Goal: Transaction & Acquisition: Purchase product/service

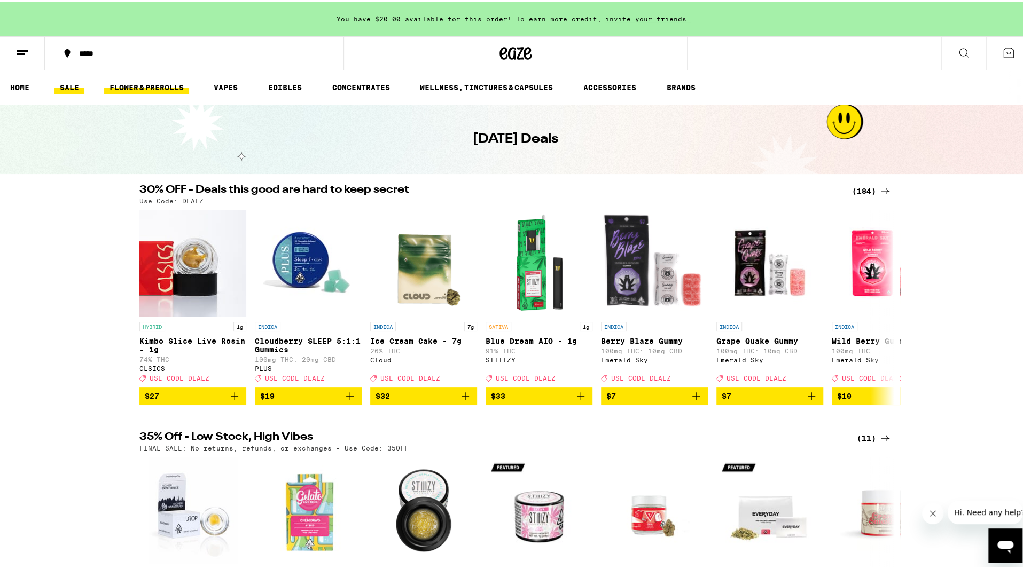
click at [161, 88] on link "FLOWER & PREROLLS" at bounding box center [146, 85] width 85 height 13
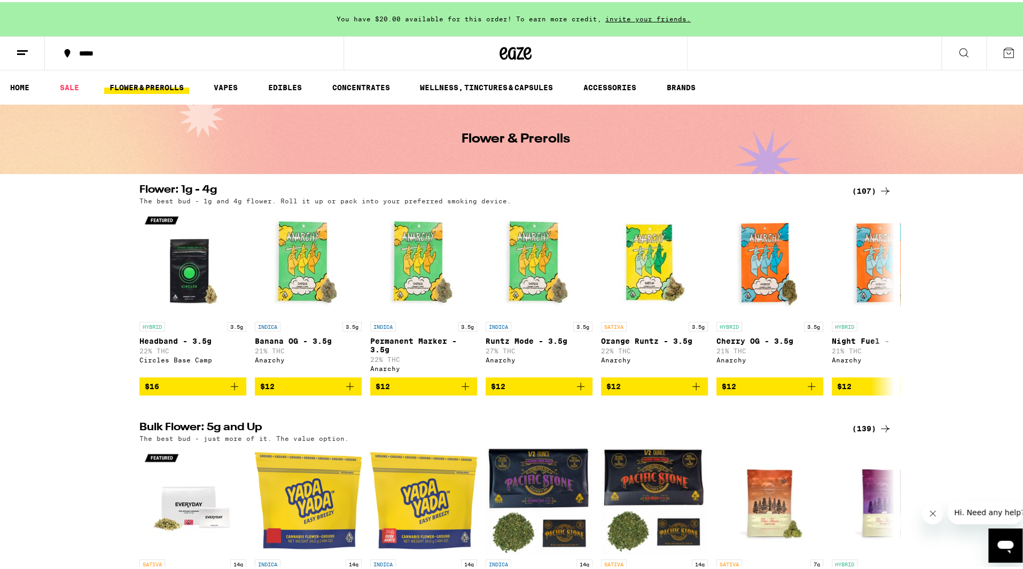
click at [863, 192] on div "(107)" at bounding box center [872, 189] width 40 height 13
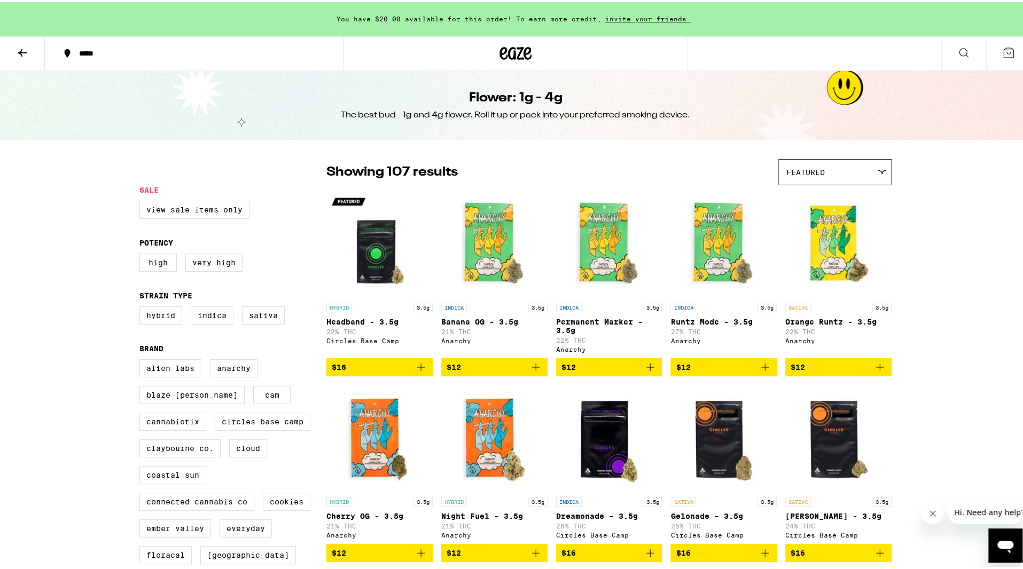
click at [839, 162] on div "Featured" at bounding box center [835, 170] width 112 height 25
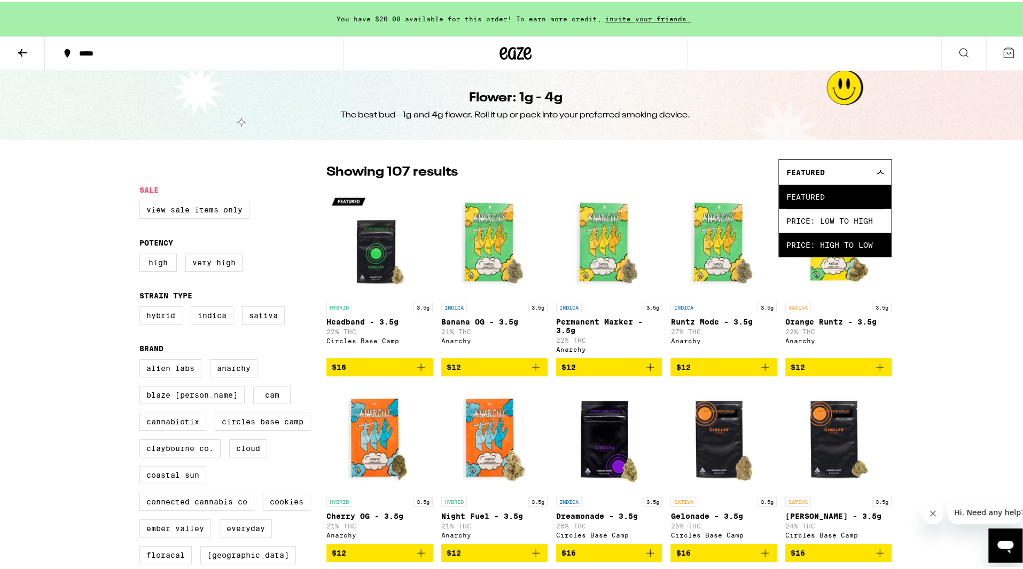
click at [851, 248] on span "Price: High to Low" at bounding box center [834, 243] width 97 height 24
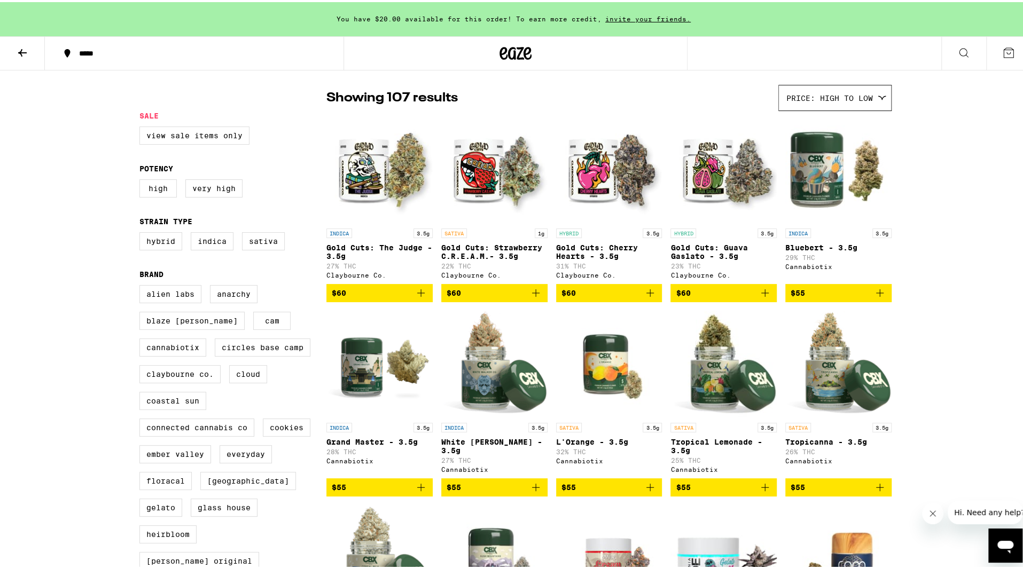
scroll to position [107, 0]
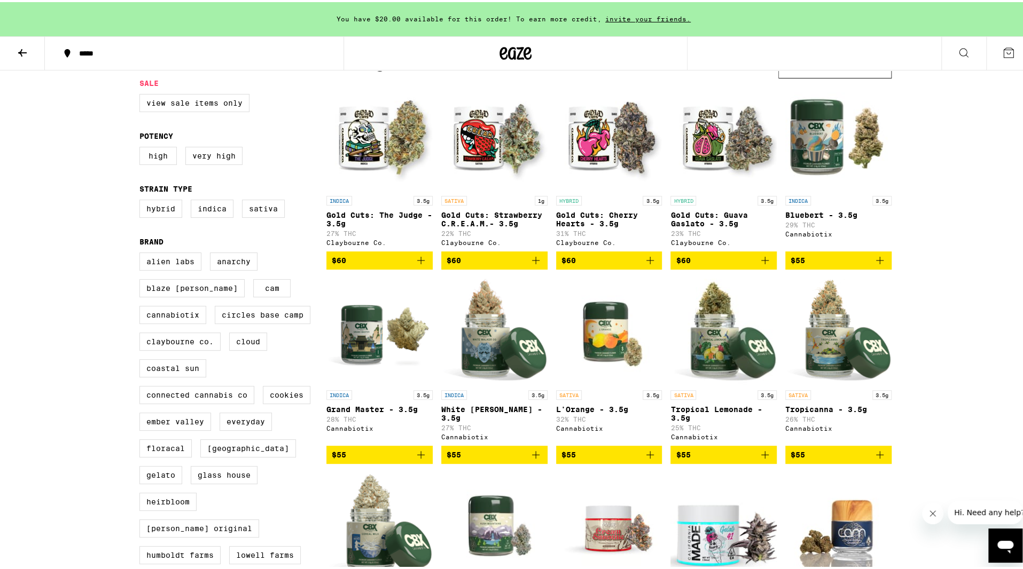
drag, startPoint x: 619, startPoint y: 347, endPoint x: 959, endPoint y: 341, distance: 340.8
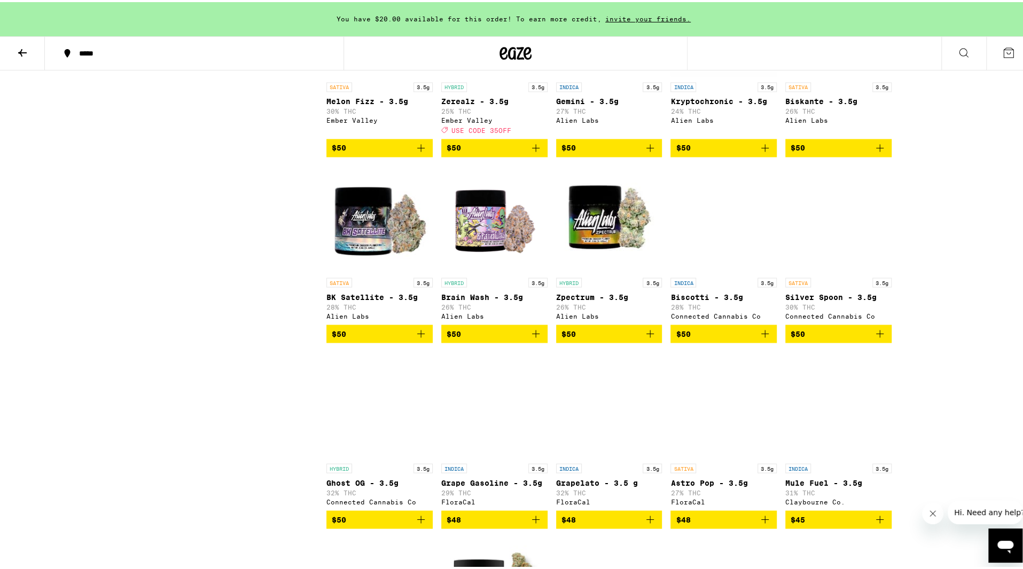
scroll to position [1389, 0]
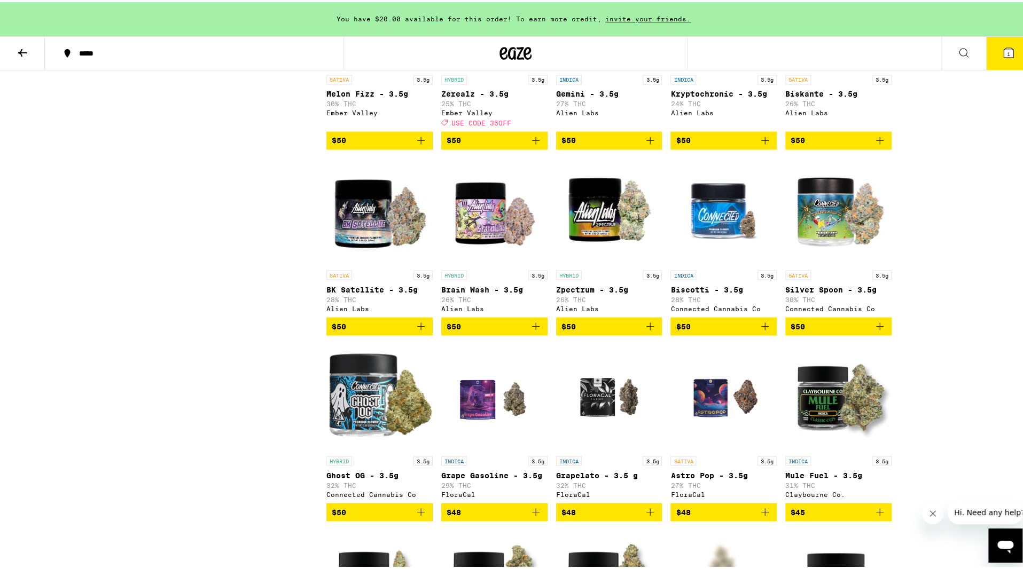
click at [1007, 52] on span "1" at bounding box center [1008, 52] width 3 height 6
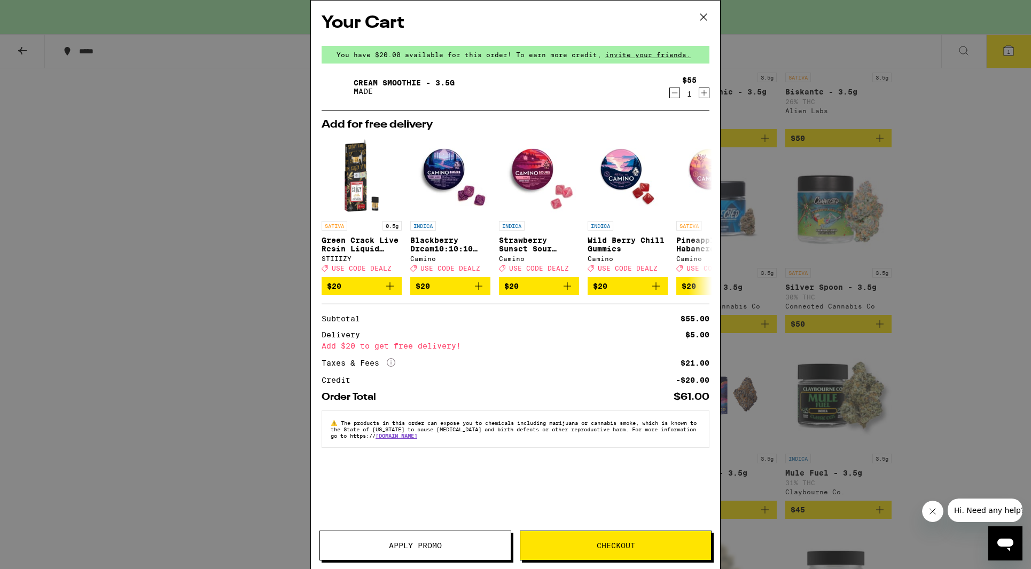
click at [702, 14] on icon at bounding box center [703, 17] width 16 height 16
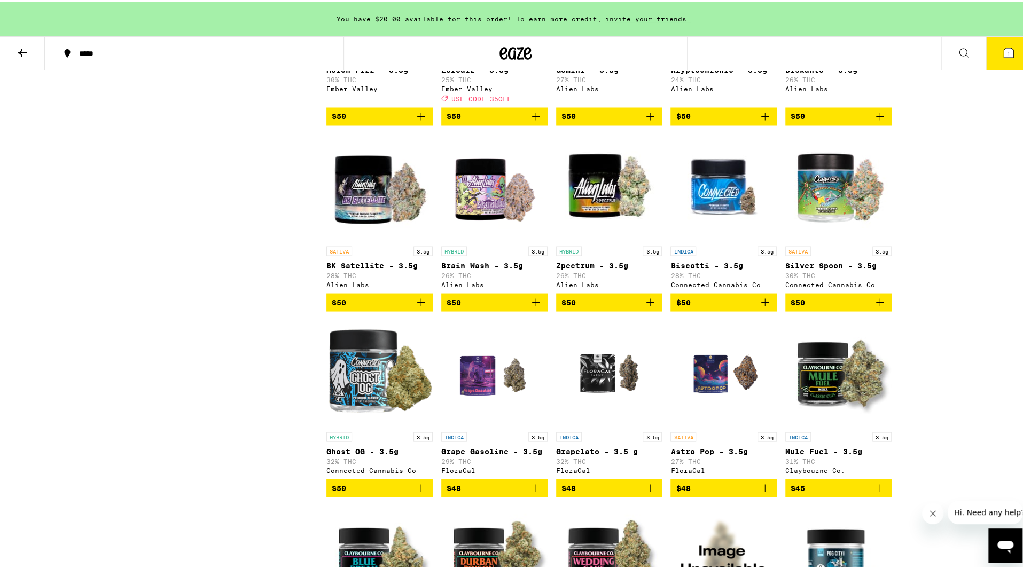
scroll to position [1442, 0]
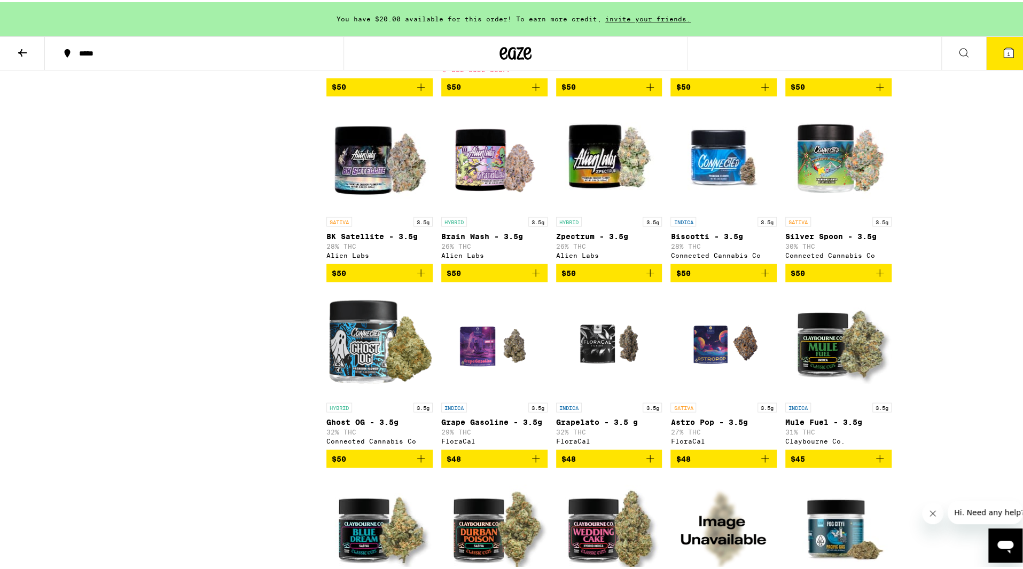
click at [993, 48] on button "1" at bounding box center [1008, 51] width 45 height 33
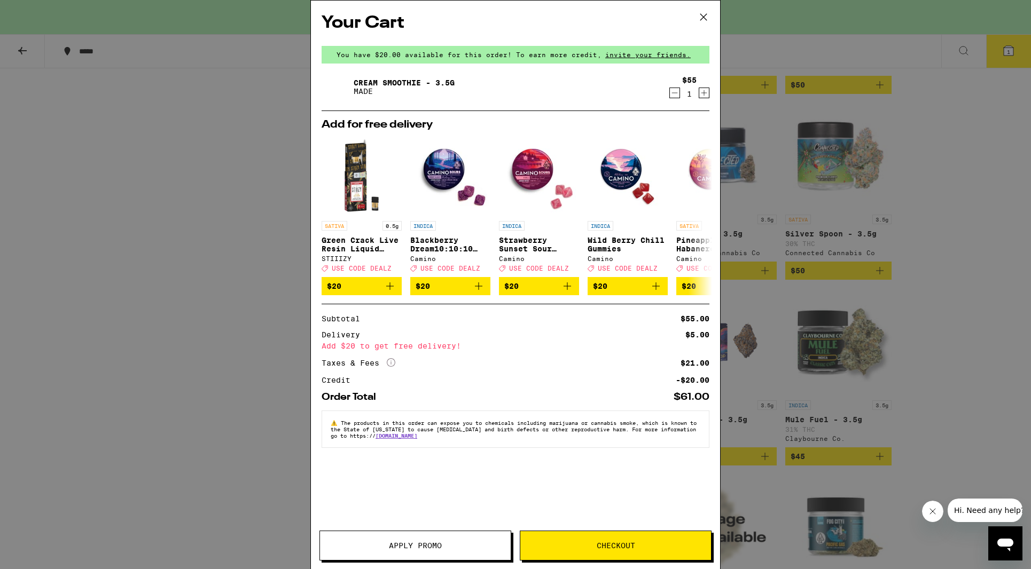
click at [704, 12] on icon at bounding box center [703, 17] width 16 height 16
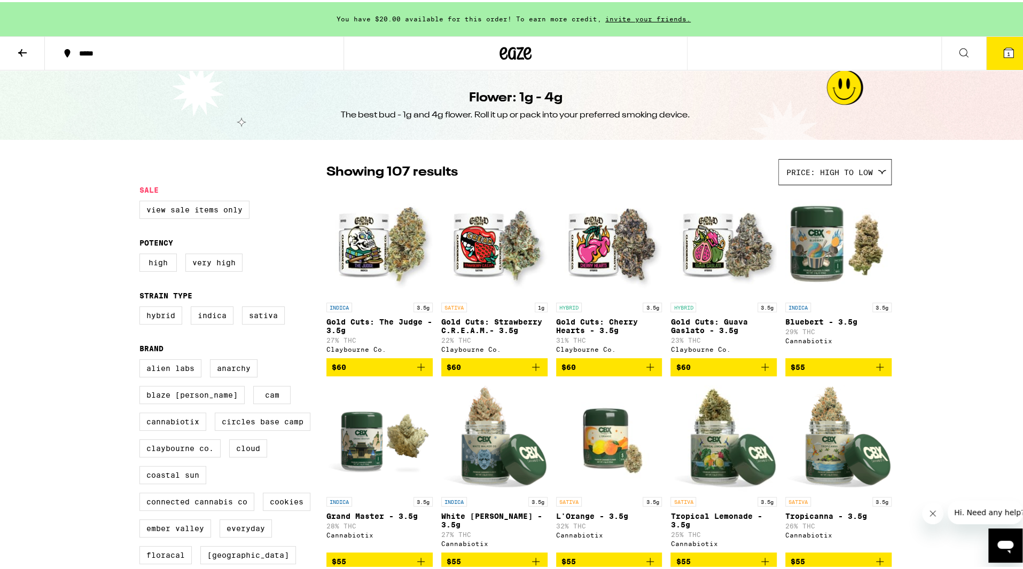
click at [519, 49] on icon at bounding box center [515, 51] width 32 height 19
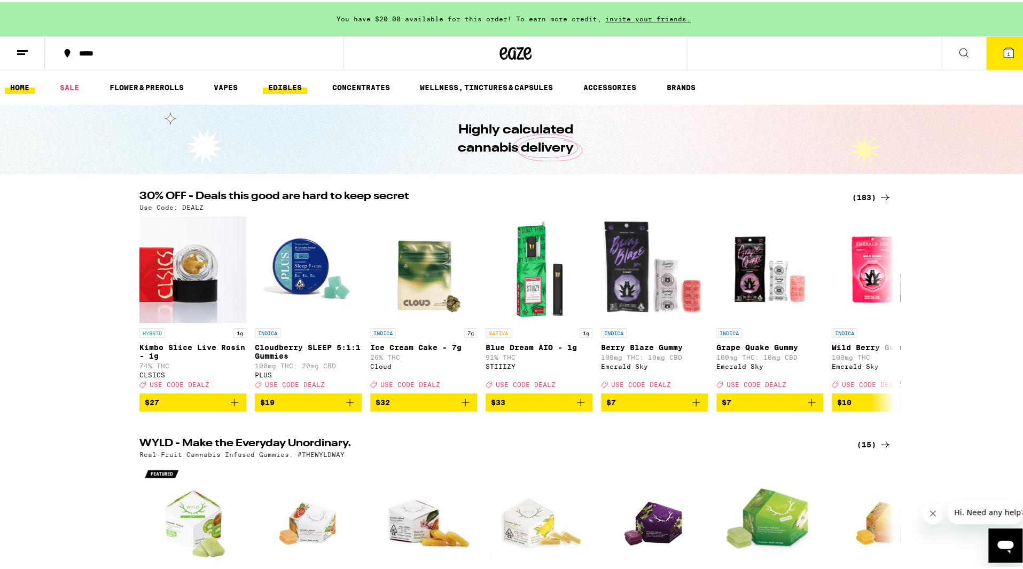
click at [279, 87] on link "EDIBLES" at bounding box center [285, 85] width 44 height 13
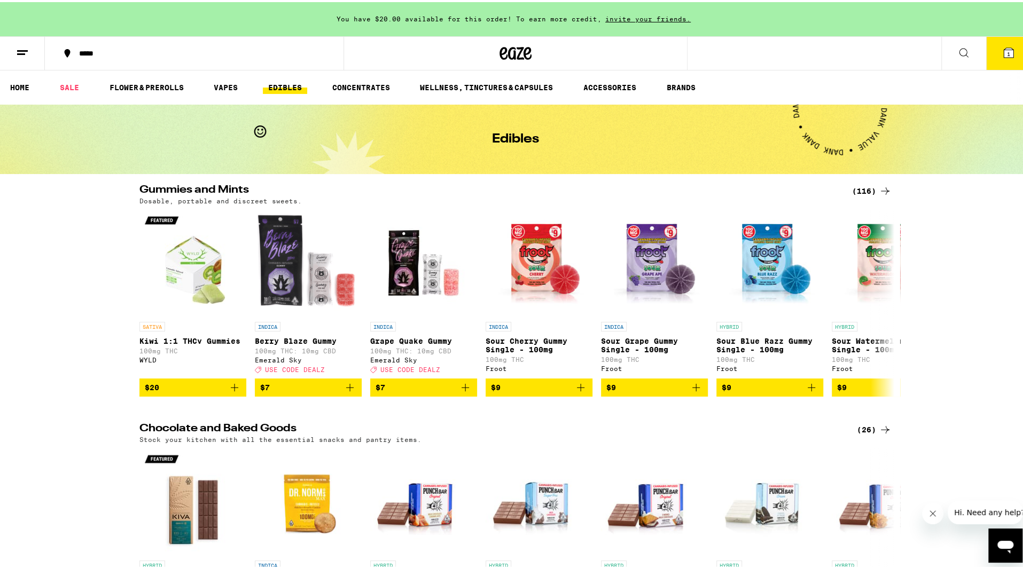
click at [852, 183] on div "(116)" at bounding box center [872, 189] width 40 height 13
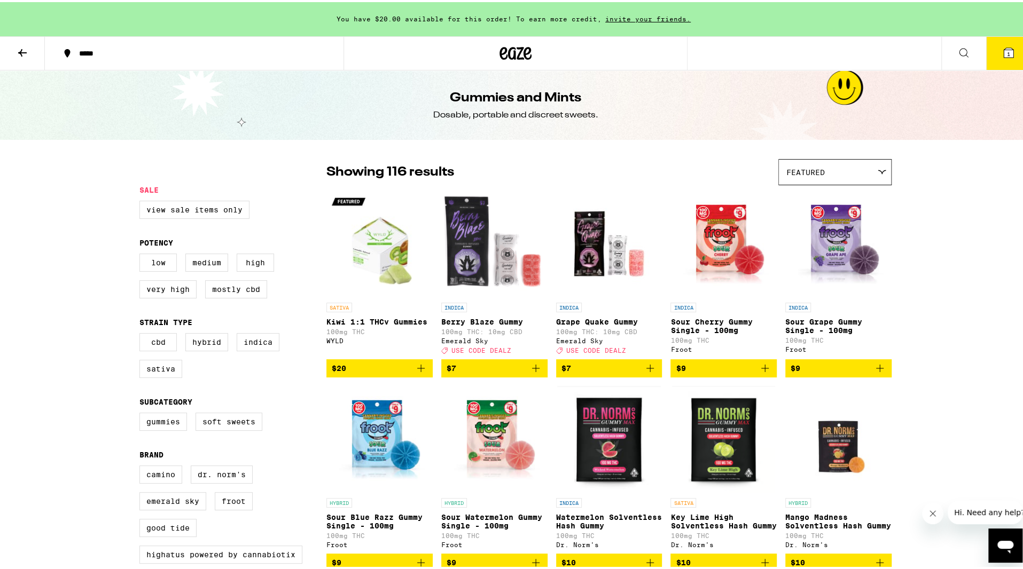
click at [847, 173] on div "Featured" at bounding box center [835, 170] width 112 height 25
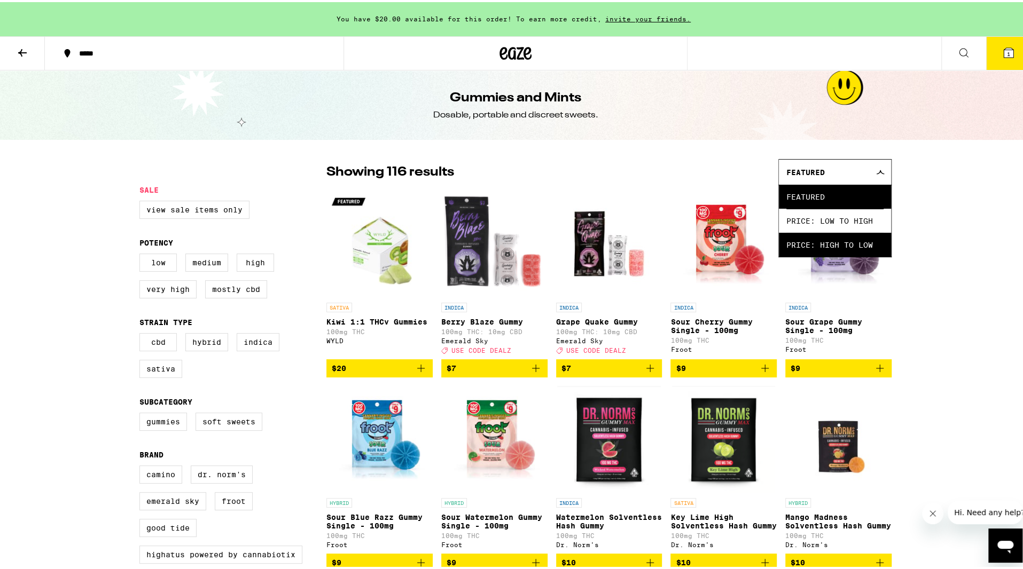
click at [835, 239] on span "Price: High to Low" at bounding box center [834, 243] width 97 height 24
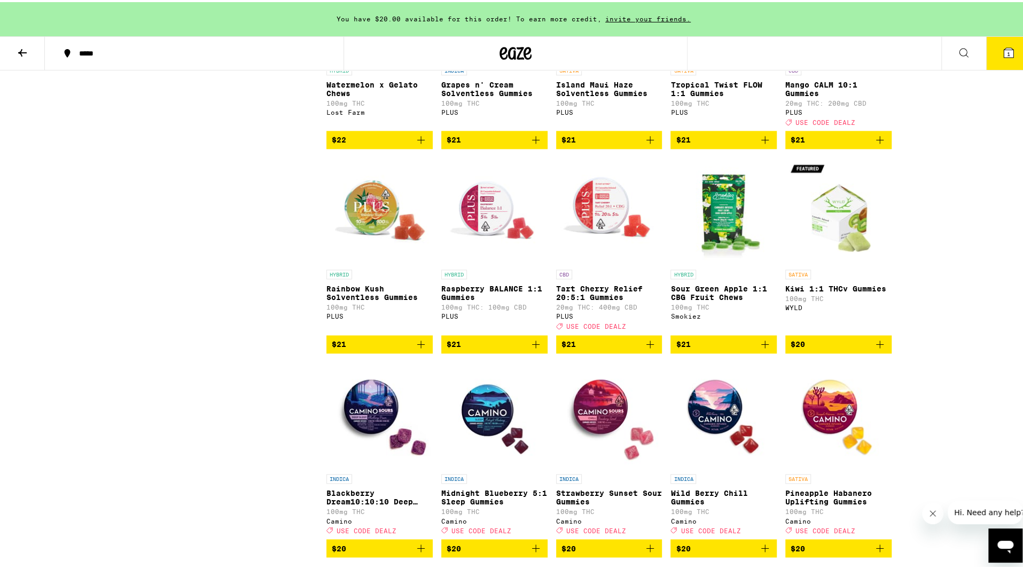
scroll to position [1282, 0]
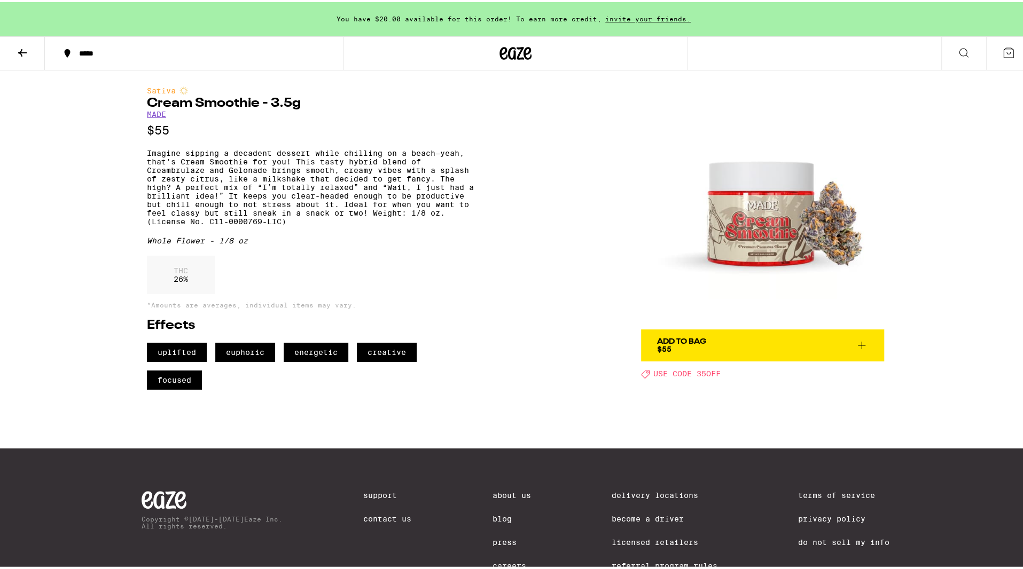
click at [729, 341] on span "Add To Bag $55" at bounding box center [762, 343] width 211 height 15
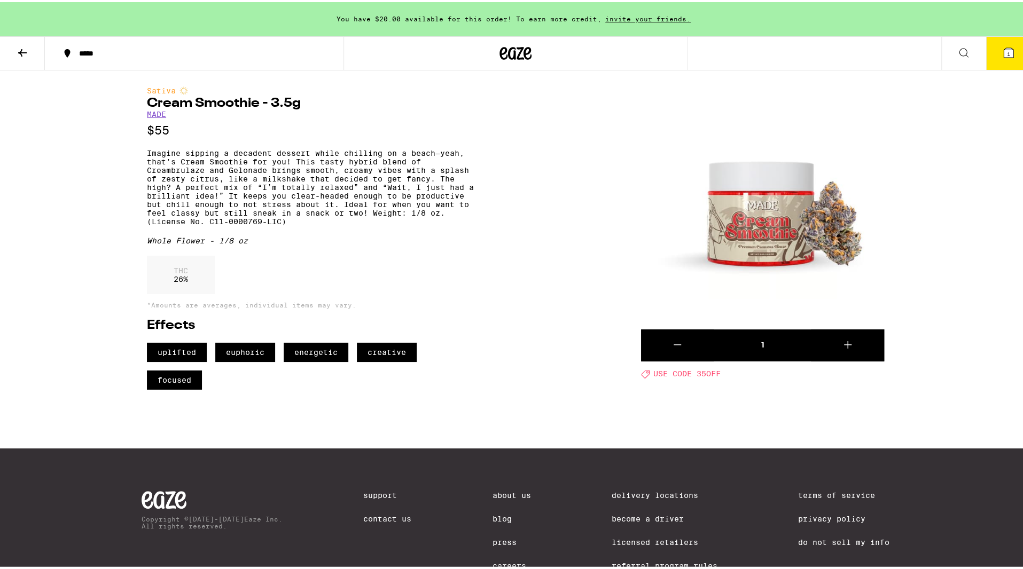
click at [1006, 59] on button "1" at bounding box center [1008, 51] width 45 height 33
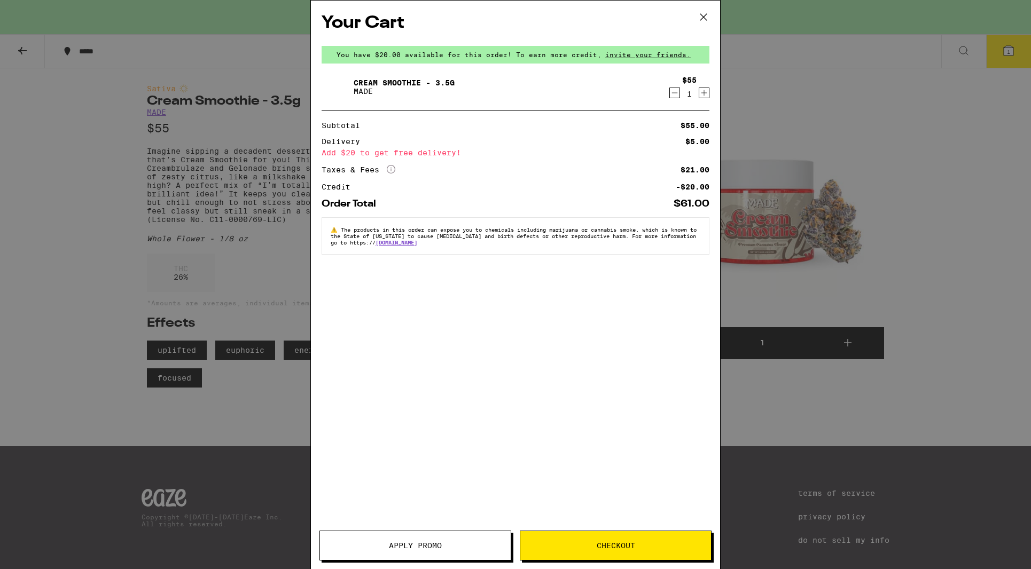
click at [393, 549] on span "Apply Promo" at bounding box center [415, 545] width 53 height 7
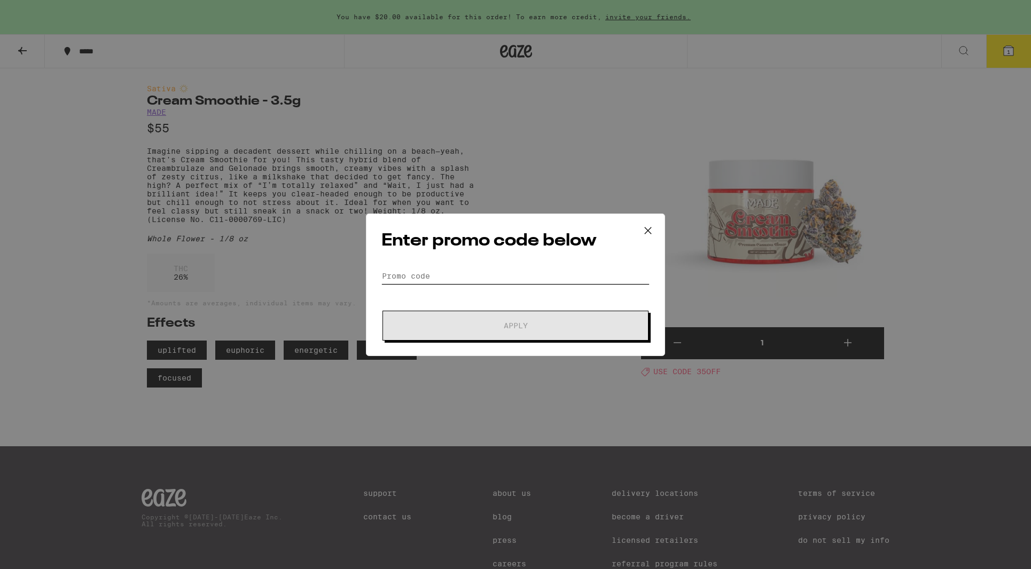
click at [472, 269] on input "Promo Code" at bounding box center [515, 276] width 268 height 16
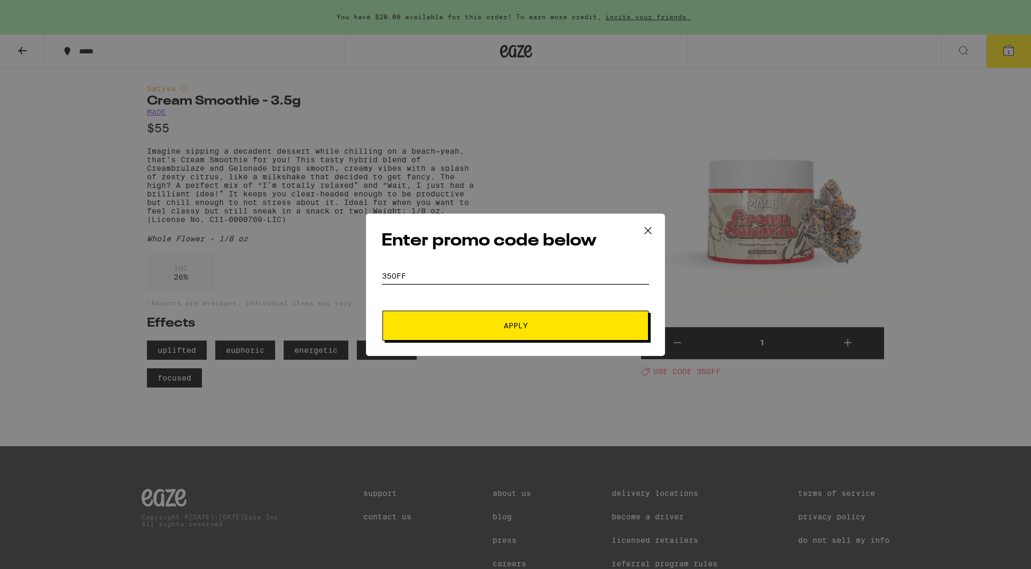
type input "35off"
click at [510, 319] on button "Apply" at bounding box center [515, 326] width 266 height 30
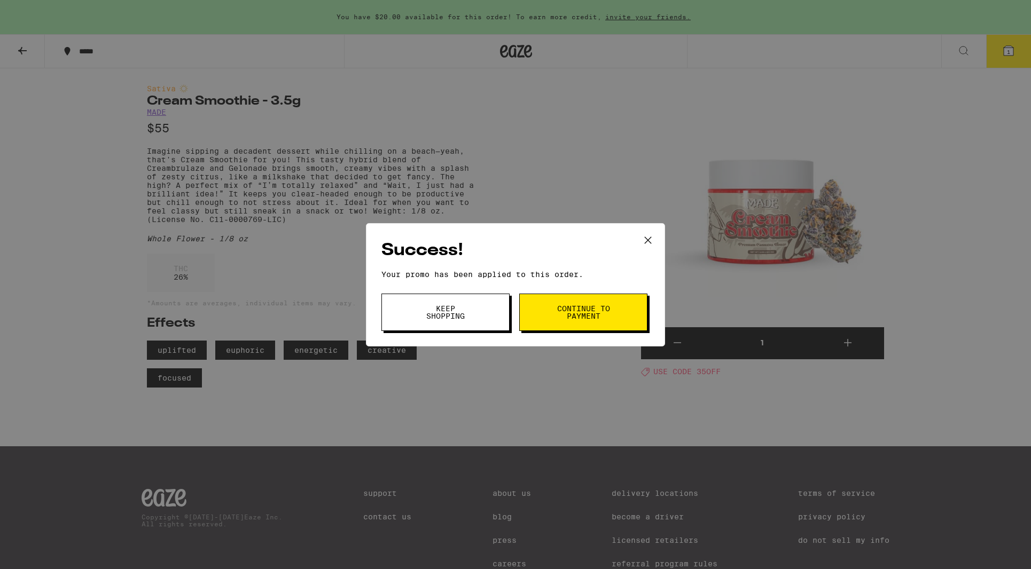
click at [476, 318] on button "Keep Shopping" at bounding box center [445, 312] width 128 height 37
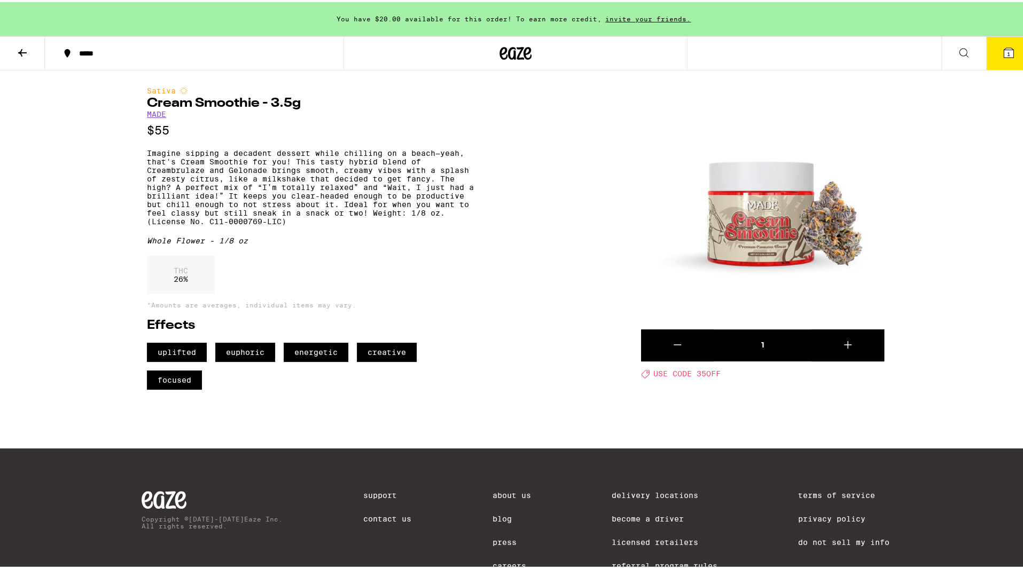
click at [25, 50] on icon at bounding box center [22, 50] width 9 height 7
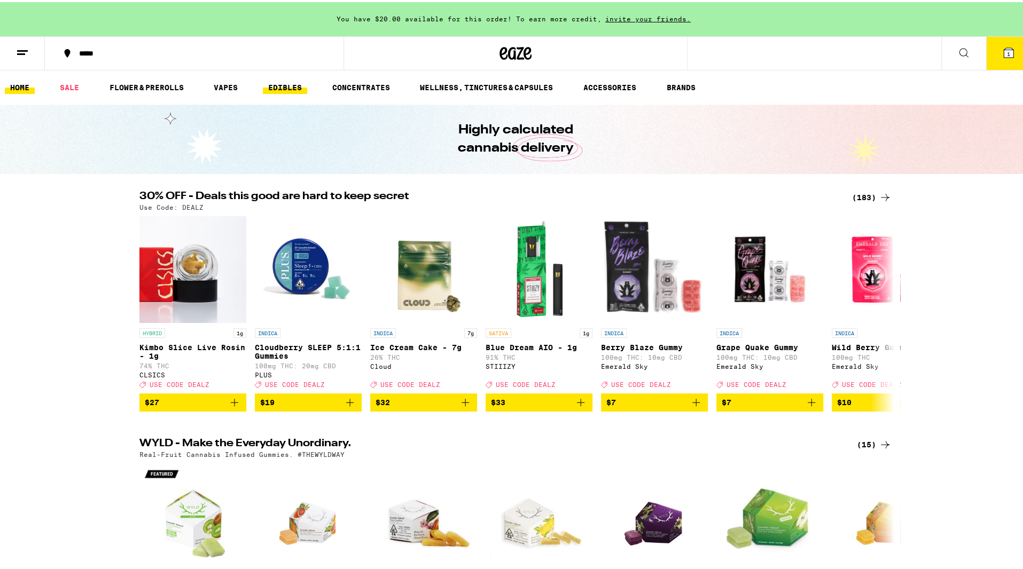
drag, startPoint x: 224, startPoint y: 85, endPoint x: 274, endPoint y: 86, distance: 49.7
click at [224, 85] on link "VAPES" at bounding box center [225, 85] width 35 height 13
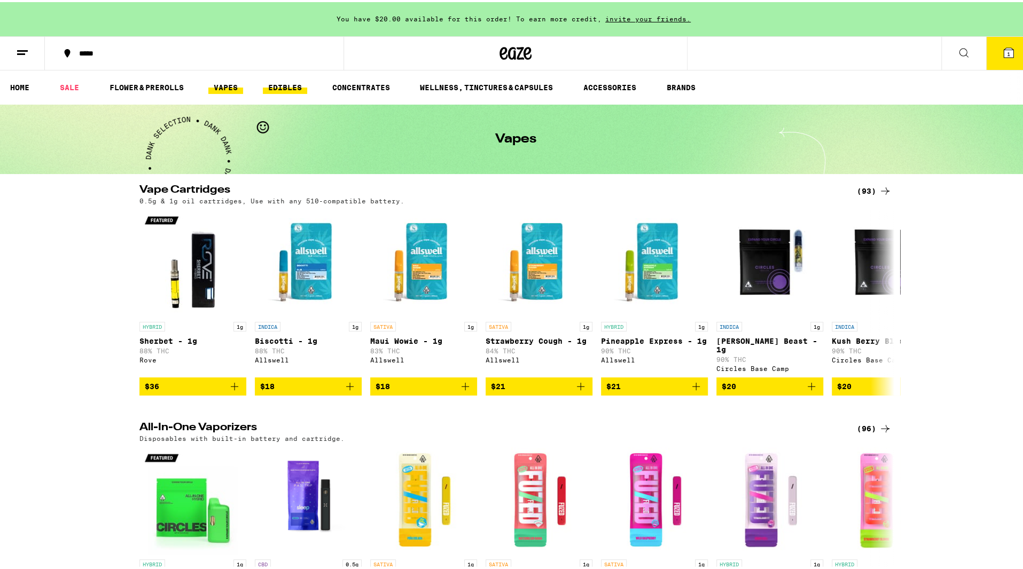
click at [292, 87] on link "EDIBLES" at bounding box center [285, 85] width 44 height 13
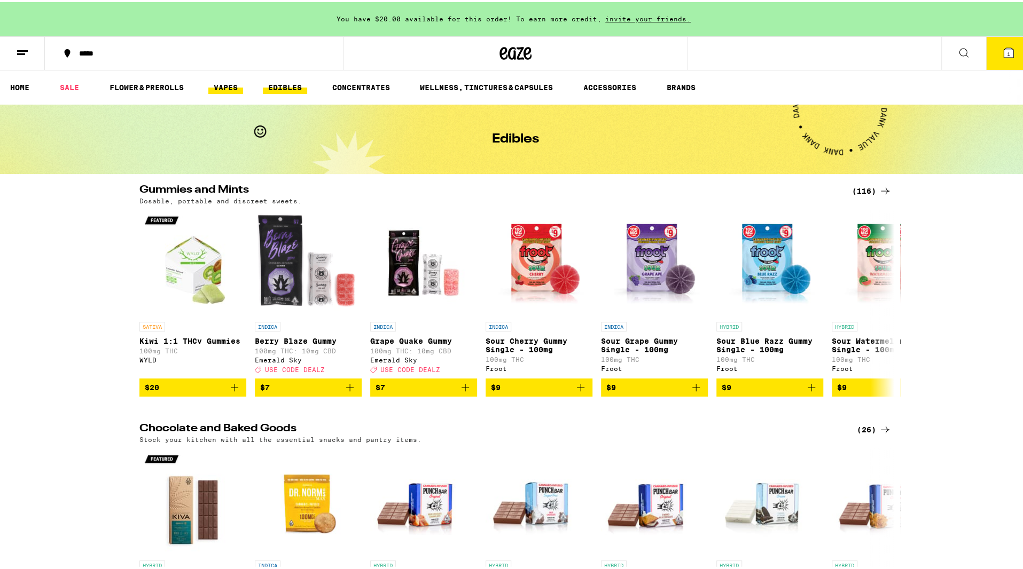
click at [224, 83] on link "VAPES" at bounding box center [225, 85] width 35 height 13
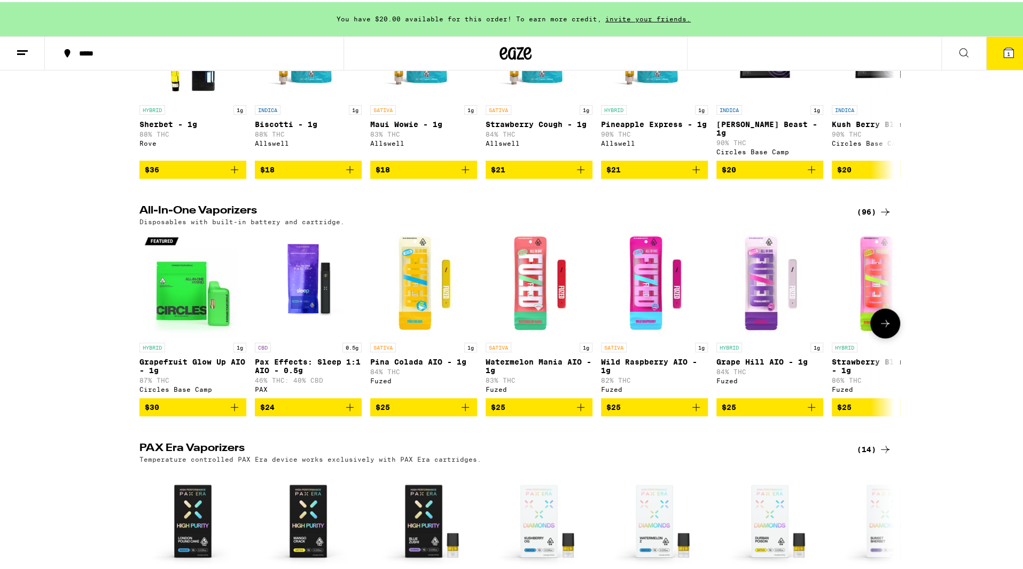
scroll to position [267, 0]
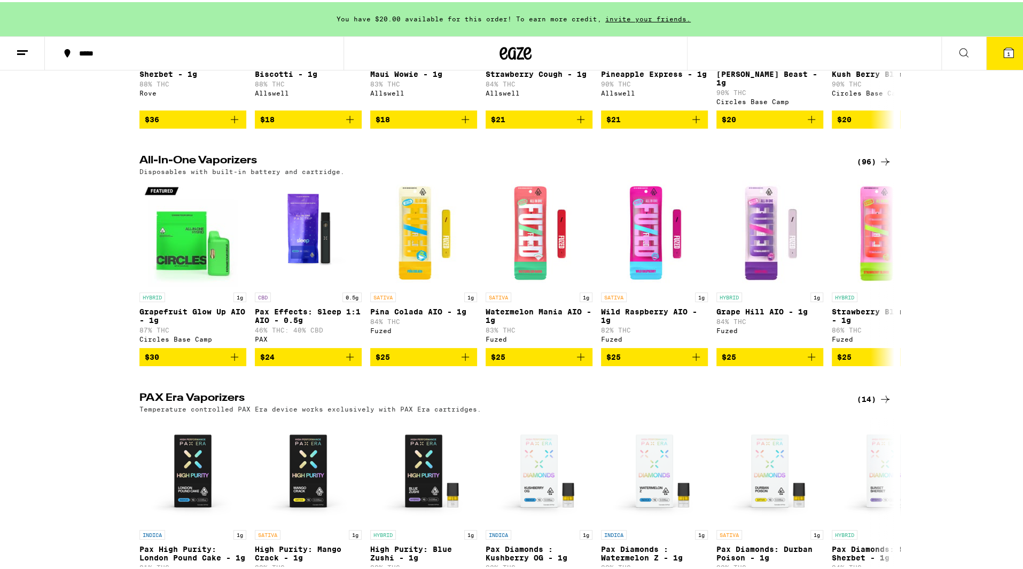
click at [896, 277] on div "All-In-One Vaporizers (96) Disposables with built-in battery and cartridge. HYB…" at bounding box center [515, 258] width 1031 height 211
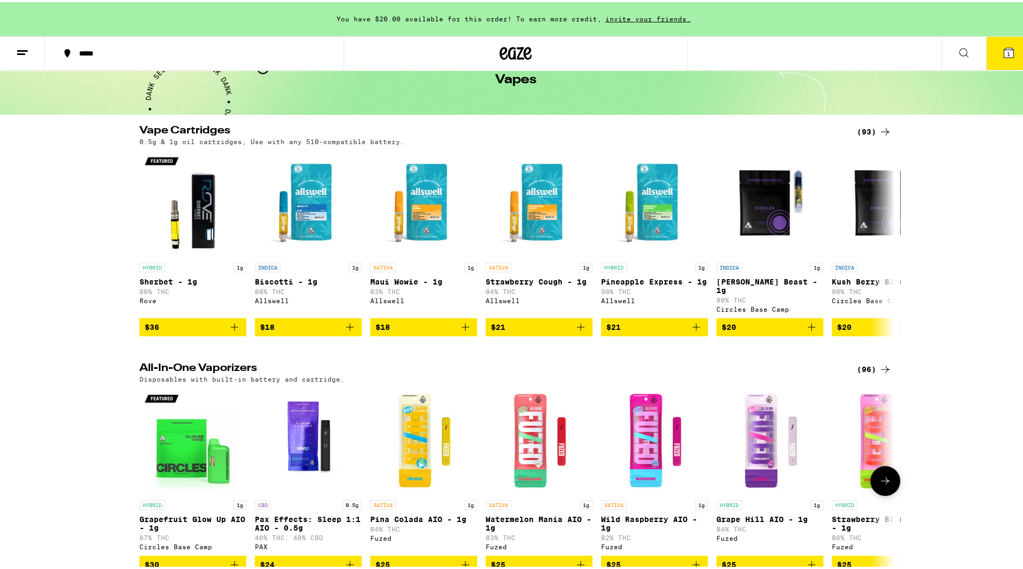
scroll to position [53, 0]
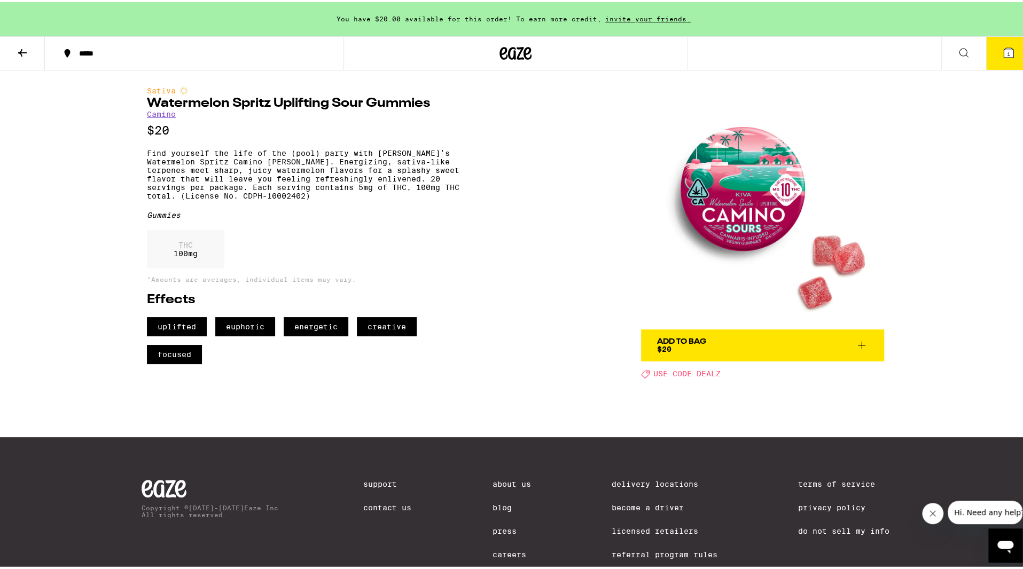
click at [697, 338] on div "Add To Bag" at bounding box center [681, 339] width 49 height 7
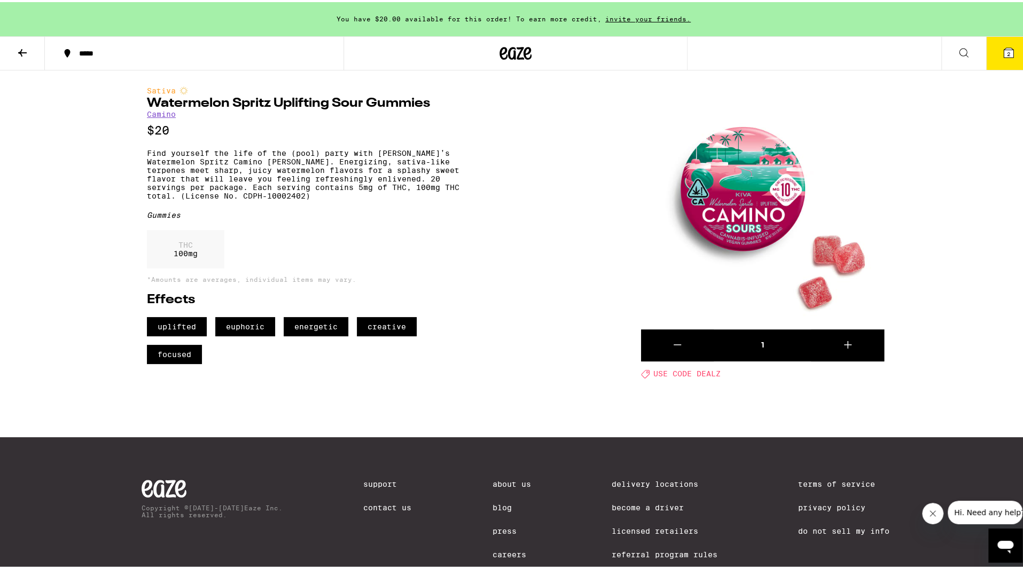
click at [991, 58] on button "2" at bounding box center [1008, 51] width 45 height 33
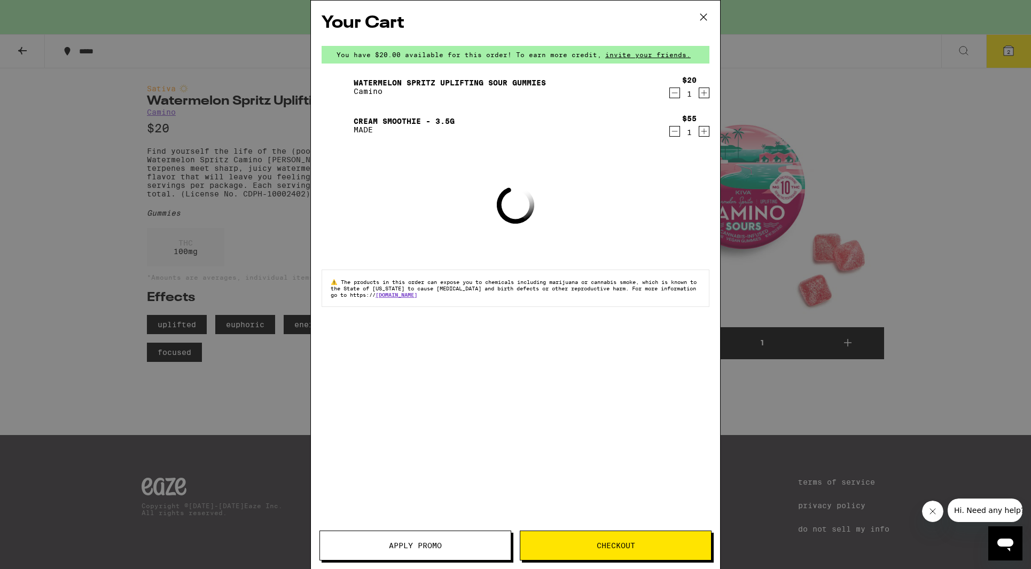
click at [429, 543] on span "Apply Promo" at bounding box center [415, 545] width 53 height 7
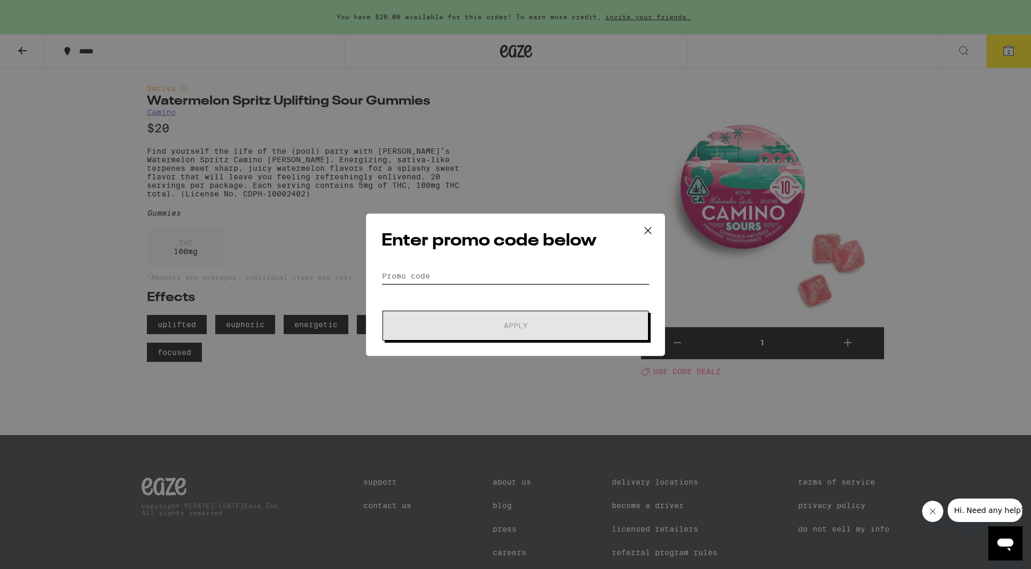
click at [416, 277] on input "Promo Code" at bounding box center [515, 276] width 268 height 16
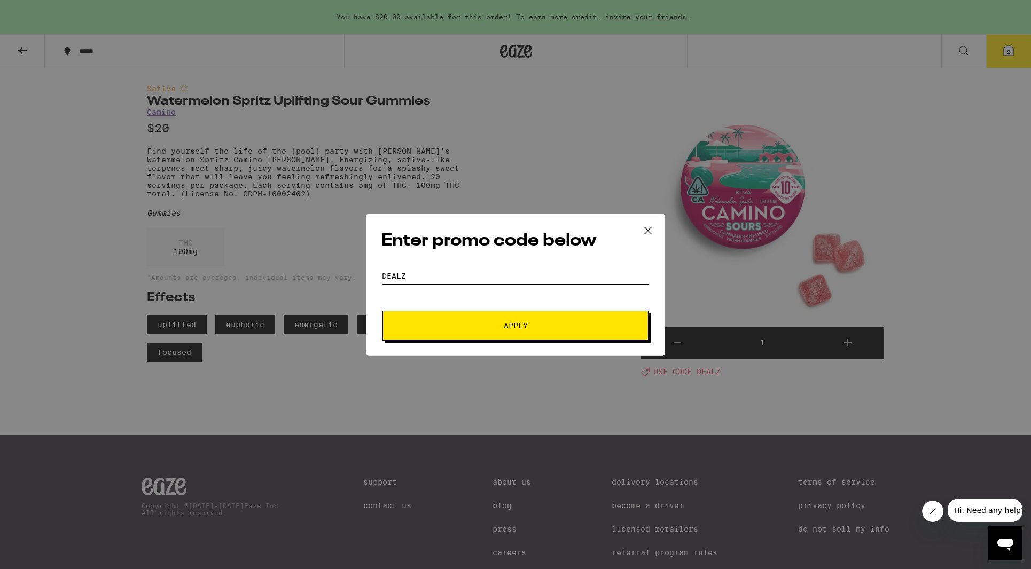
type input "dealz"
click at [539, 322] on span "Apply" at bounding box center [515, 325] width 192 height 7
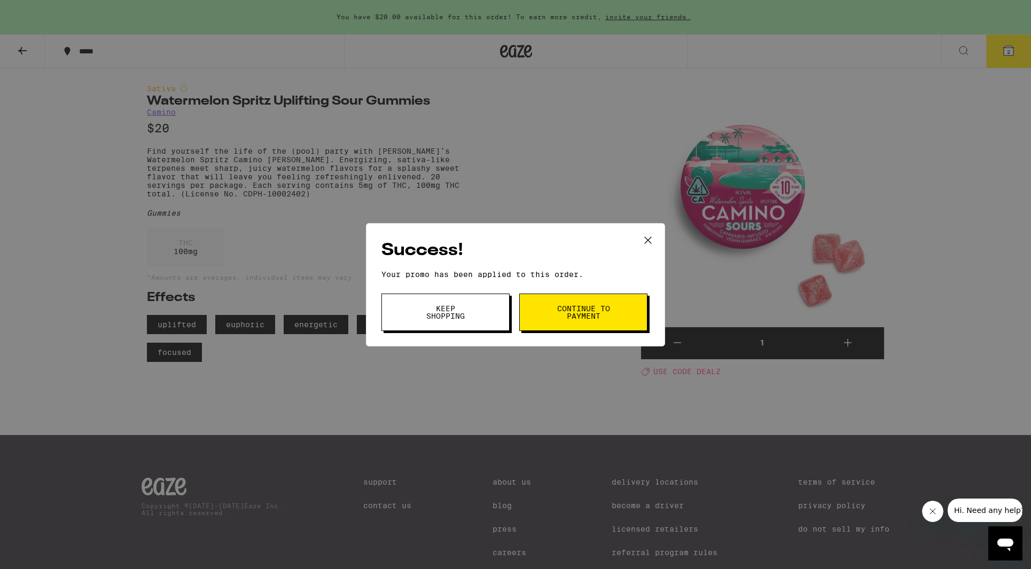
click at [575, 319] on span "Continue to payment" at bounding box center [583, 312] width 54 height 15
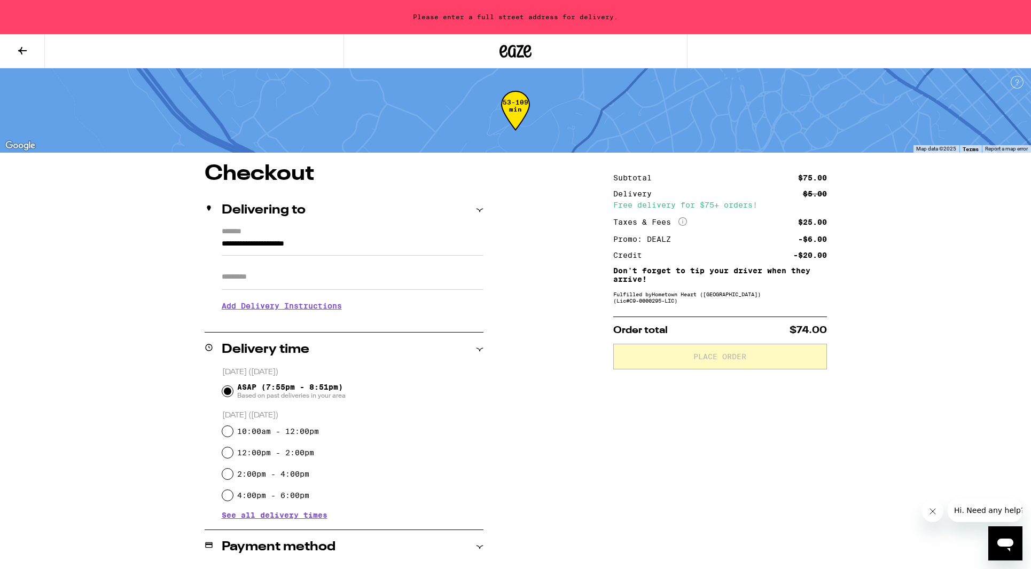
click at [604, 479] on div "**********" at bounding box center [515, 465] width 769 height 605
click at [26, 51] on icon at bounding box center [22, 50] width 13 height 13
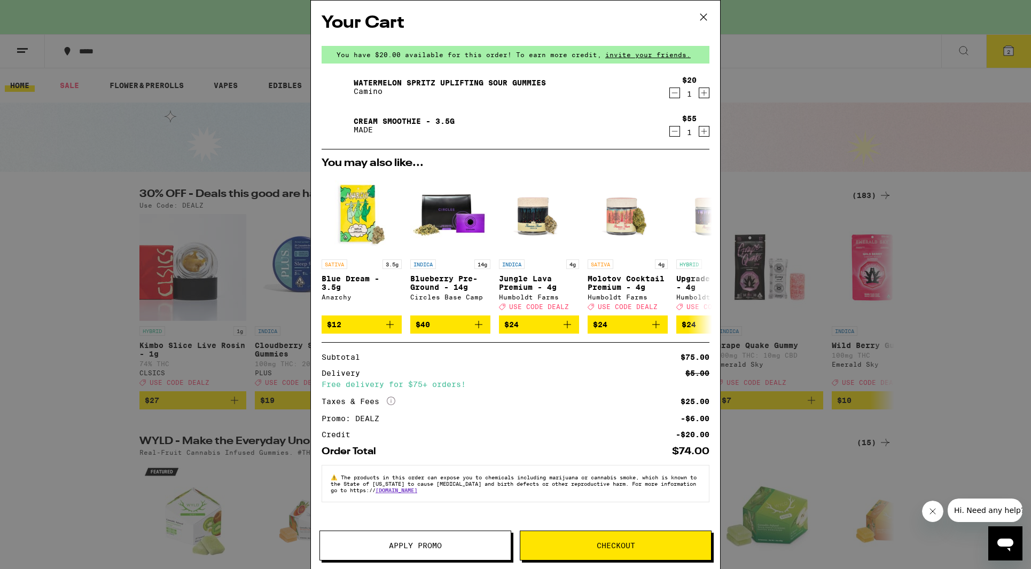
click at [438, 542] on span "Apply Promo" at bounding box center [415, 545] width 53 height 7
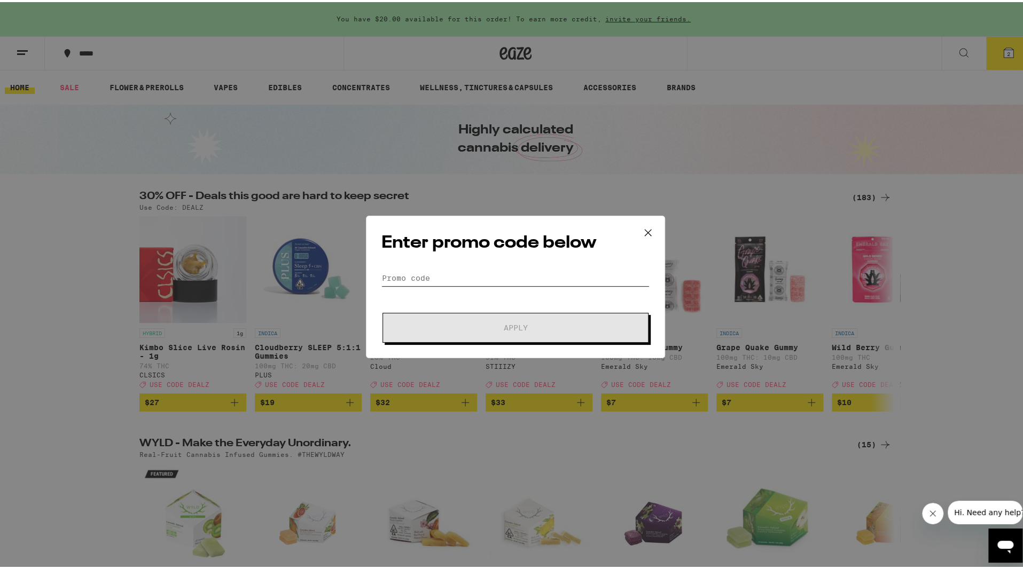
click at [457, 279] on input "Promo Code" at bounding box center [515, 276] width 268 height 16
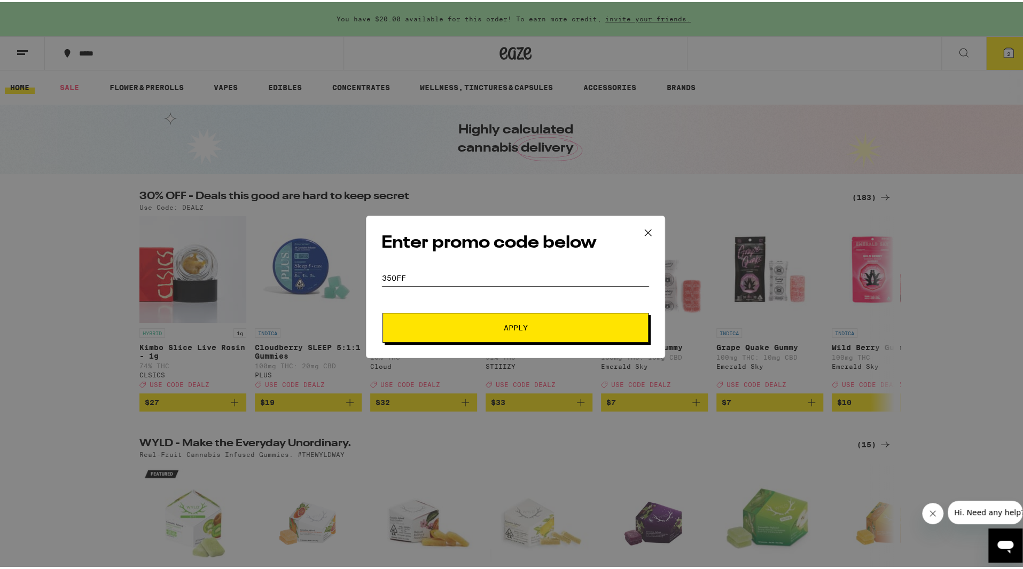
type input "35off"
click at [505, 325] on span "Apply" at bounding box center [516, 325] width 24 height 7
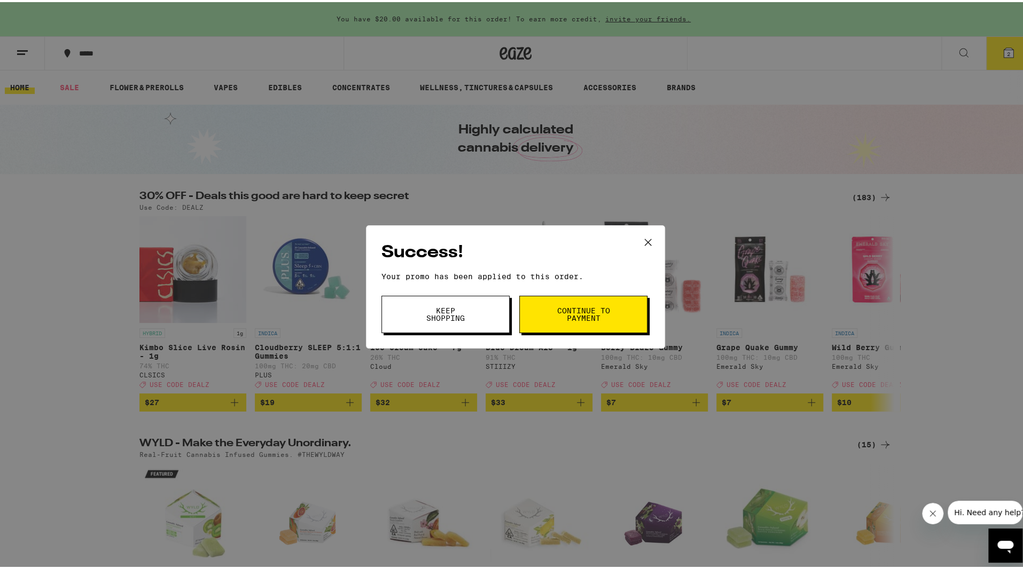
click at [547, 320] on button "Continue to payment" at bounding box center [583, 312] width 128 height 37
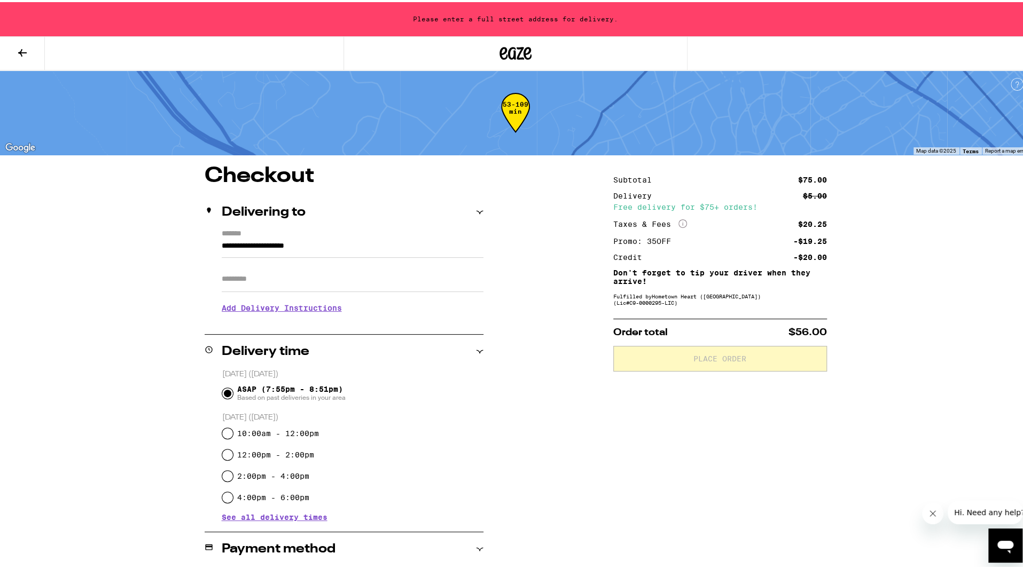
click at [310, 246] on input "**********" at bounding box center [353, 247] width 262 height 18
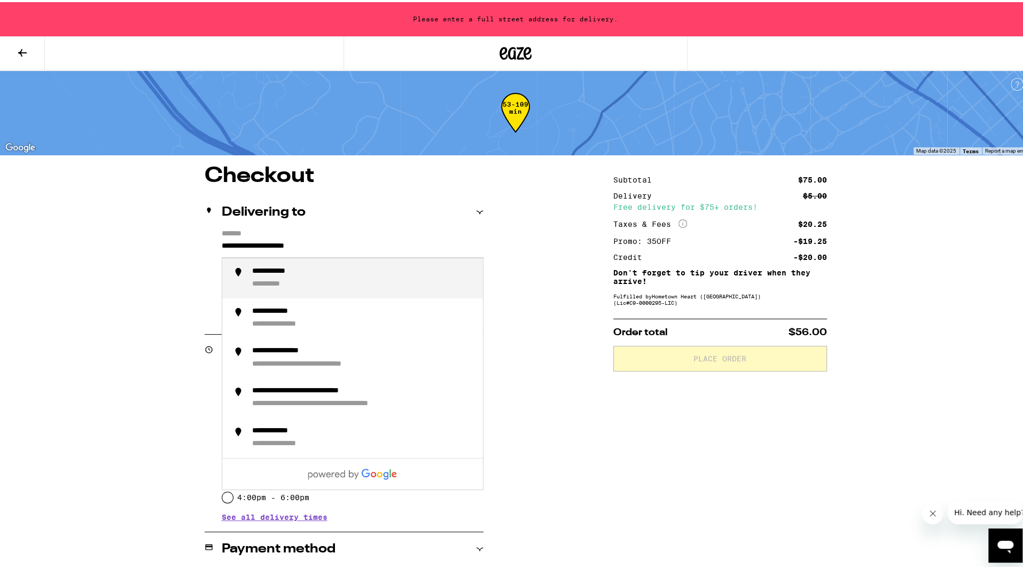
click at [310, 246] on input "**********" at bounding box center [353, 247] width 262 height 18
click at [333, 268] on div "**********" at bounding box center [322, 270] width 140 height 10
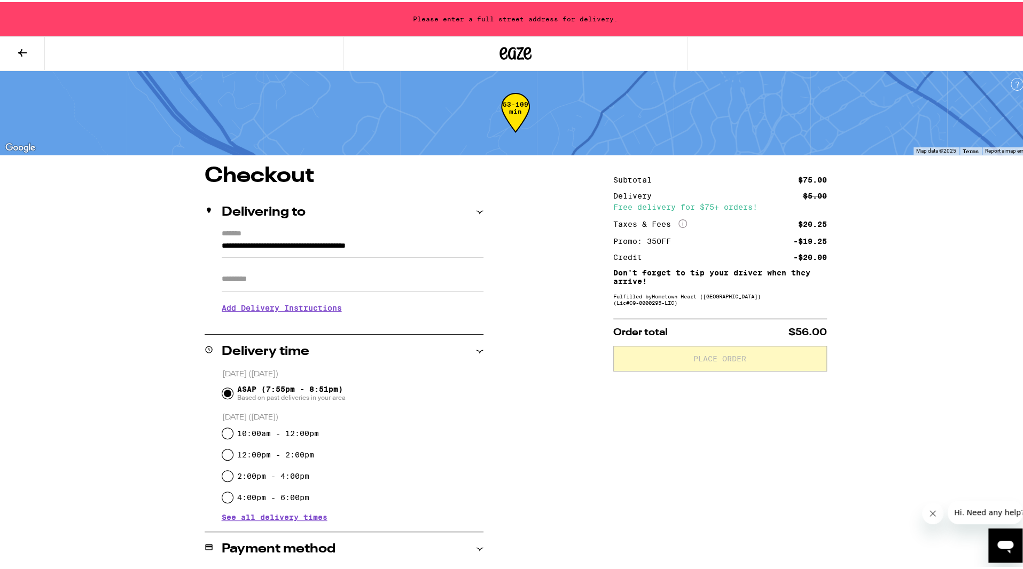
type input "**********"
click at [317, 278] on input "Apt/Suite" at bounding box center [353, 277] width 262 height 26
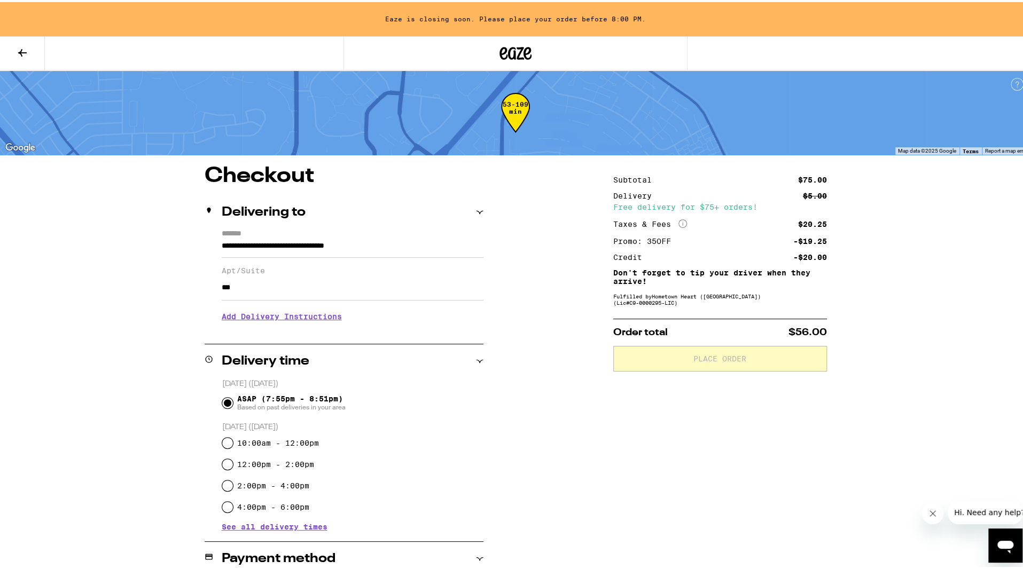
type input "***"
click at [716, 452] on div "Subtotal $75.00 Delivery $5.00 Free delivery for $75+ orders! Taxes & Fees More…" at bounding box center [720, 470] width 214 height 614
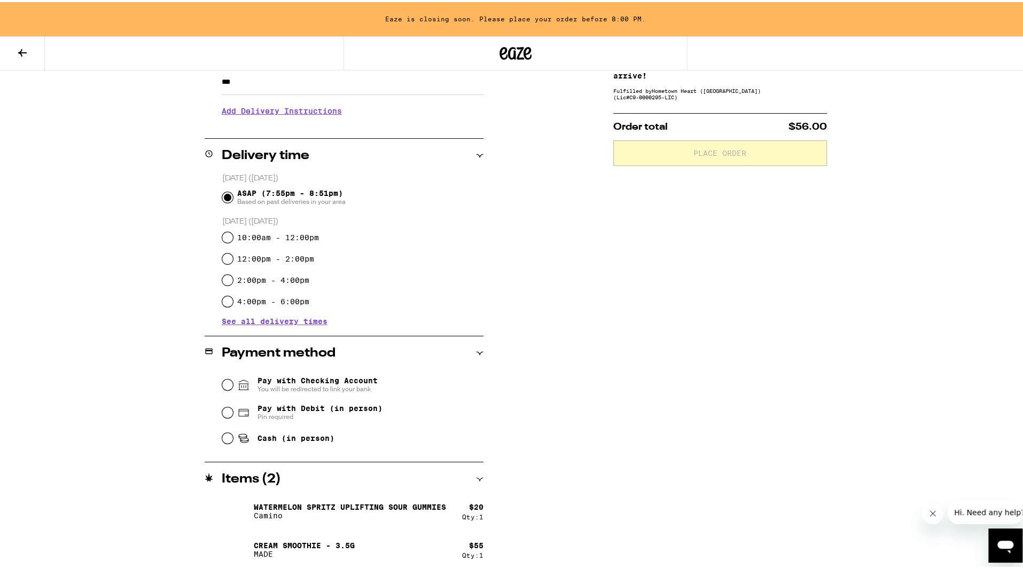
scroll to position [207, 0]
click at [223, 440] on input "Cash (in person)" at bounding box center [227, 434] width 11 height 11
radio input "true"
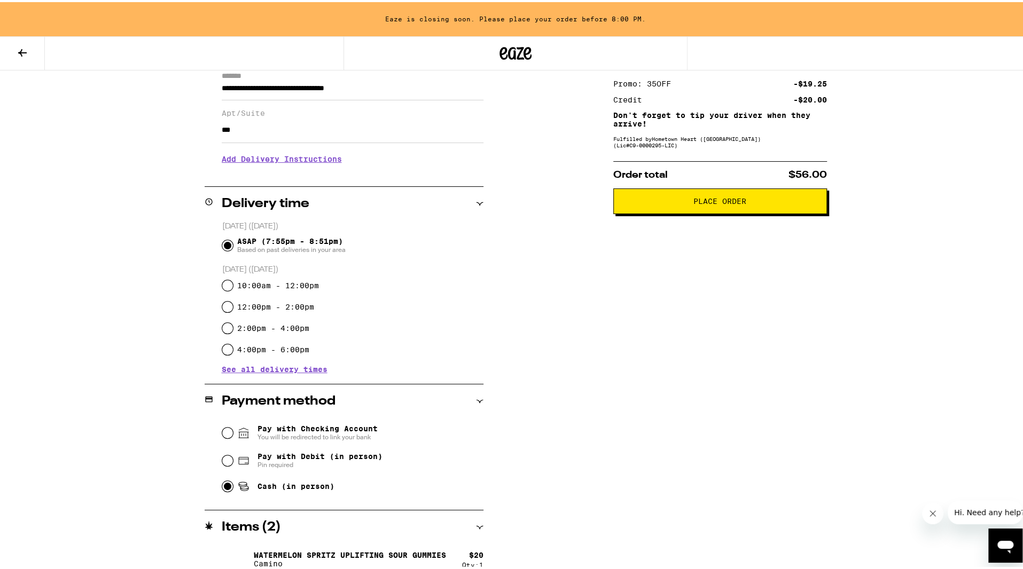
scroll to position [160, 0]
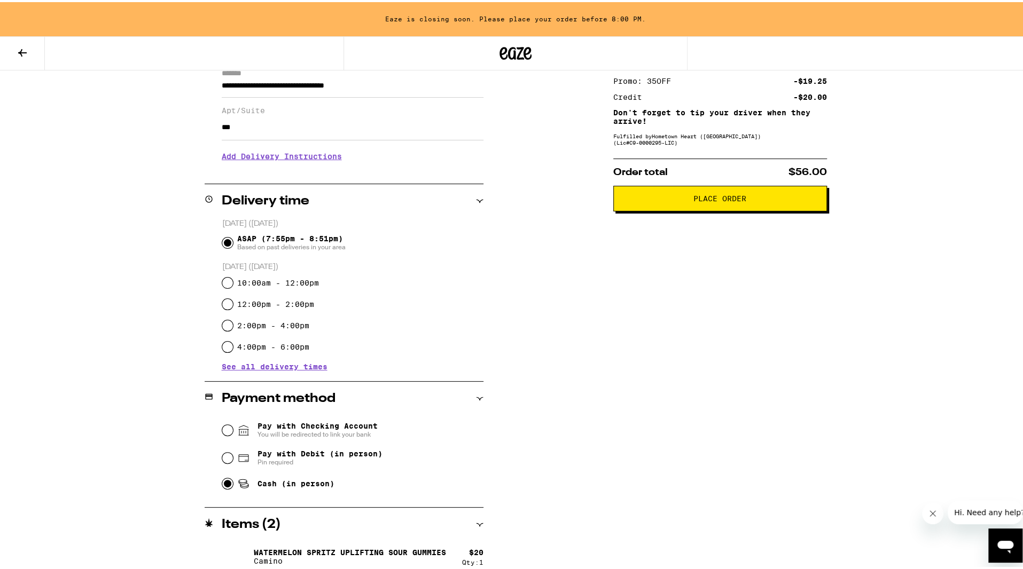
click at [708, 215] on div "Subtotal $75.00 Delivery $5.00 Free delivery for $75+ orders! Taxes & Fees More…" at bounding box center [720, 310] width 214 height 614
click at [715, 206] on button "Place Order" at bounding box center [720, 197] width 214 height 26
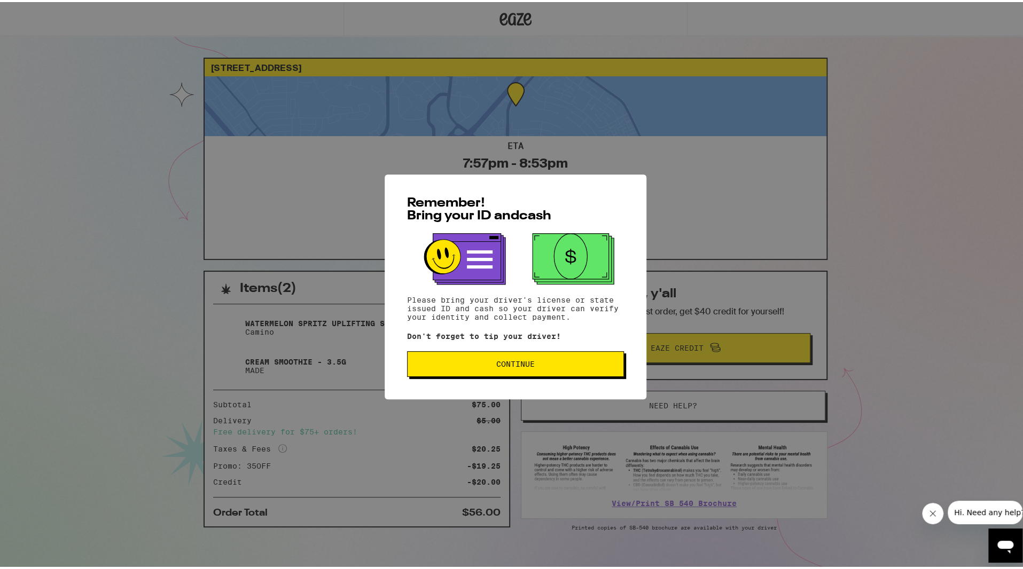
click at [553, 365] on span "Continue" at bounding box center [515, 361] width 199 height 7
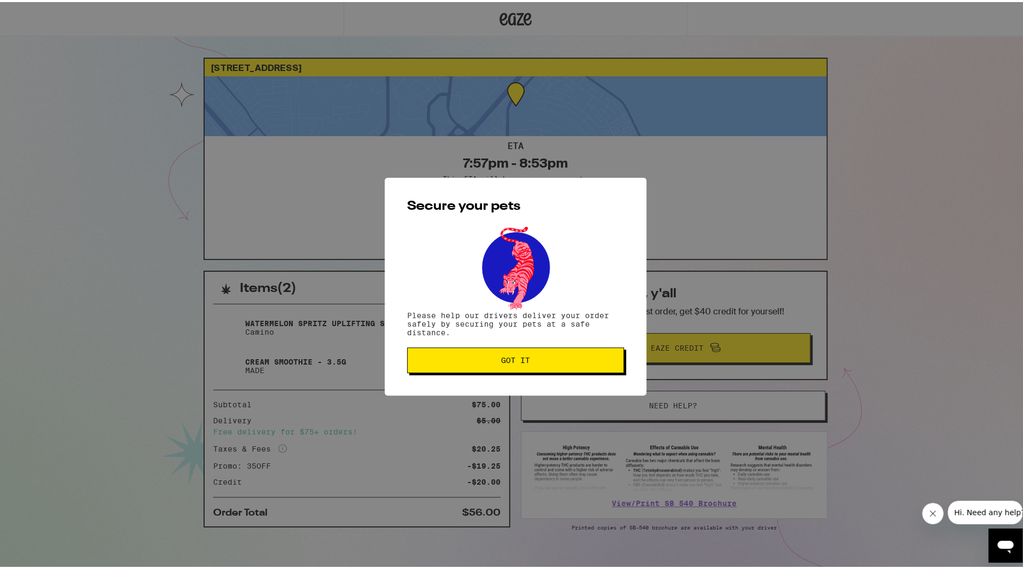
click at [554, 359] on span "Got it" at bounding box center [515, 358] width 199 height 7
